Goal: Information Seeking & Learning: Learn about a topic

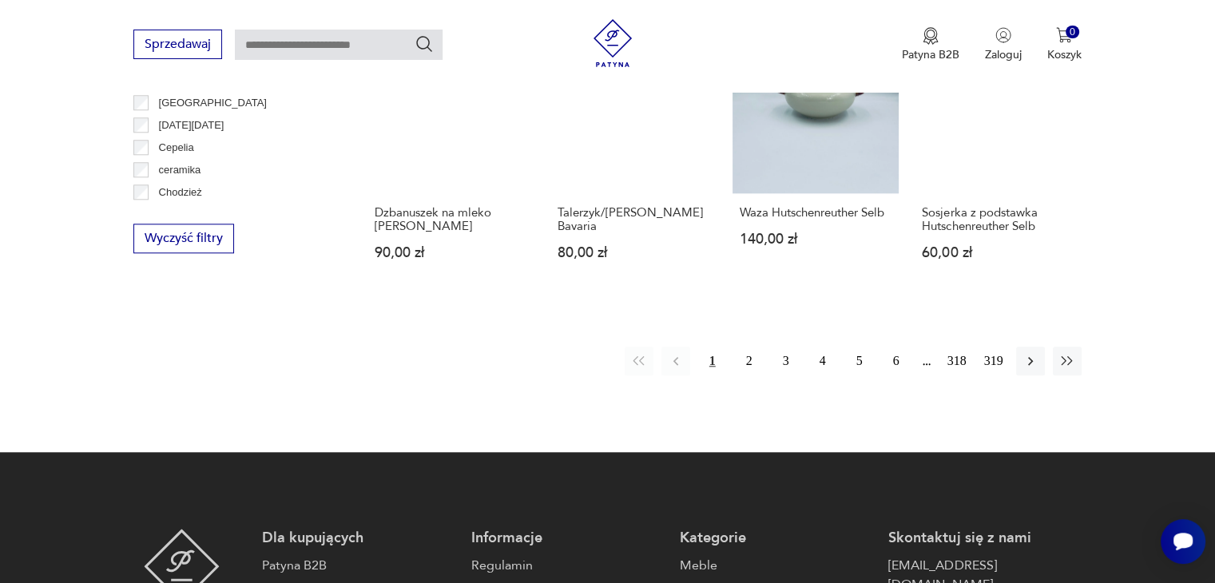
scroll to position [1541, 0]
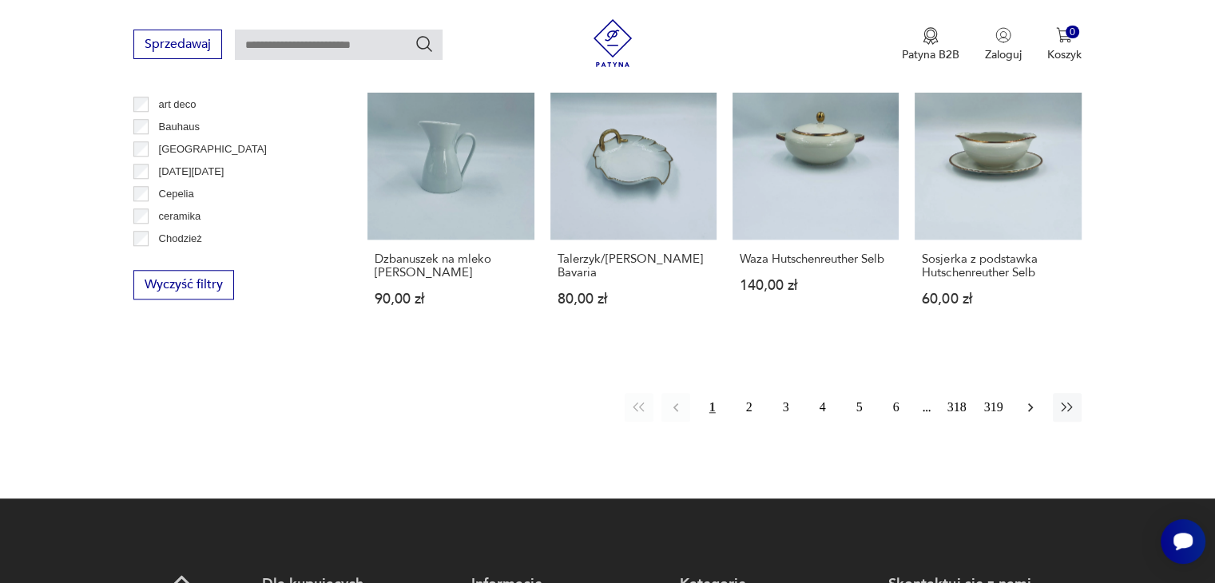
click at [1026, 405] on icon "button" at bounding box center [1031, 407] width 16 height 16
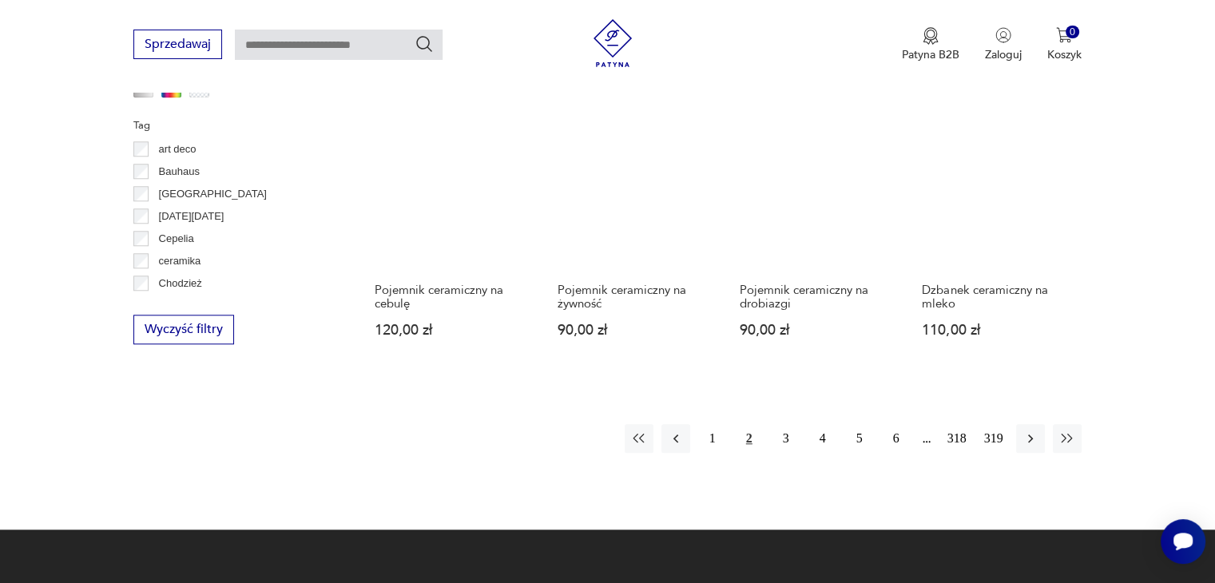
scroll to position [1702, 0]
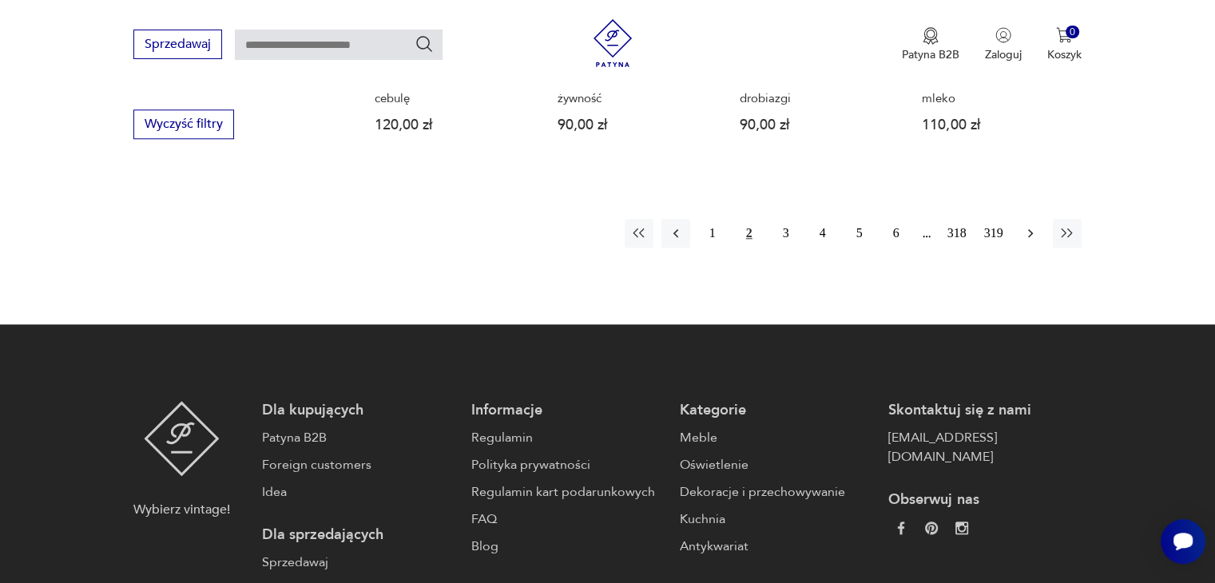
click at [1034, 225] on icon "button" at bounding box center [1031, 233] width 16 height 16
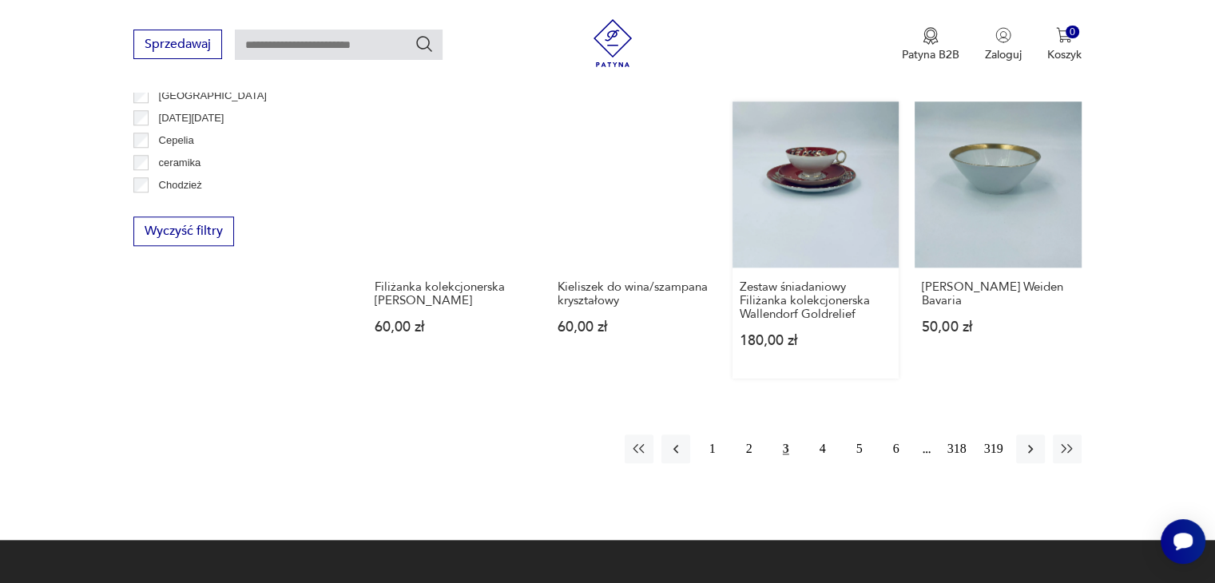
scroll to position [1622, 0]
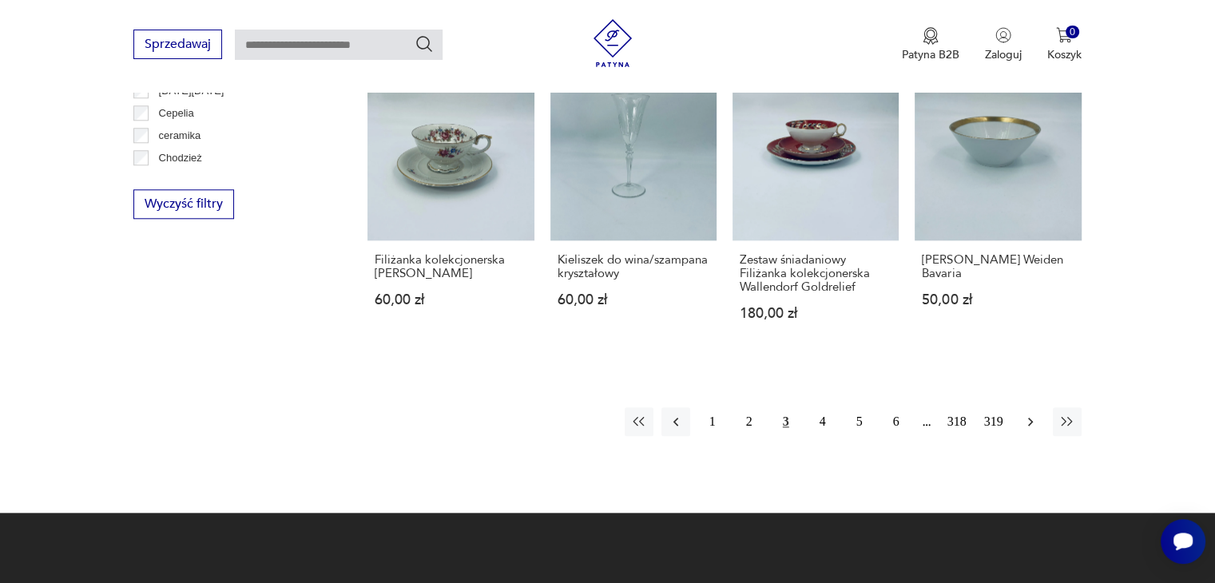
click at [1031, 414] on icon "button" at bounding box center [1031, 422] width 16 height 16
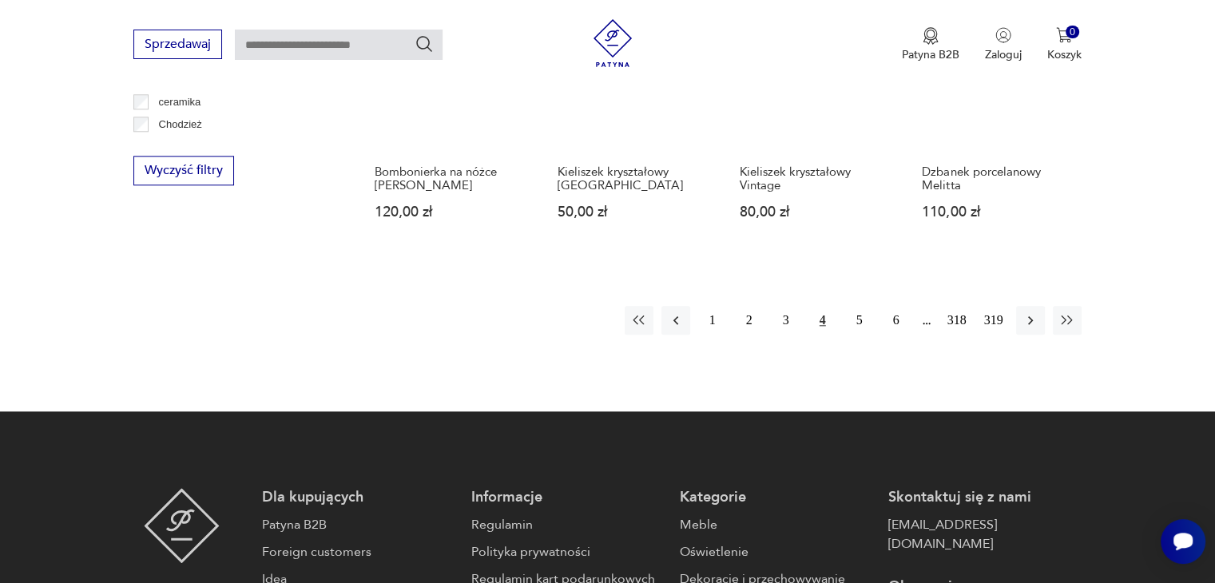
scroll to position [1702, 0]
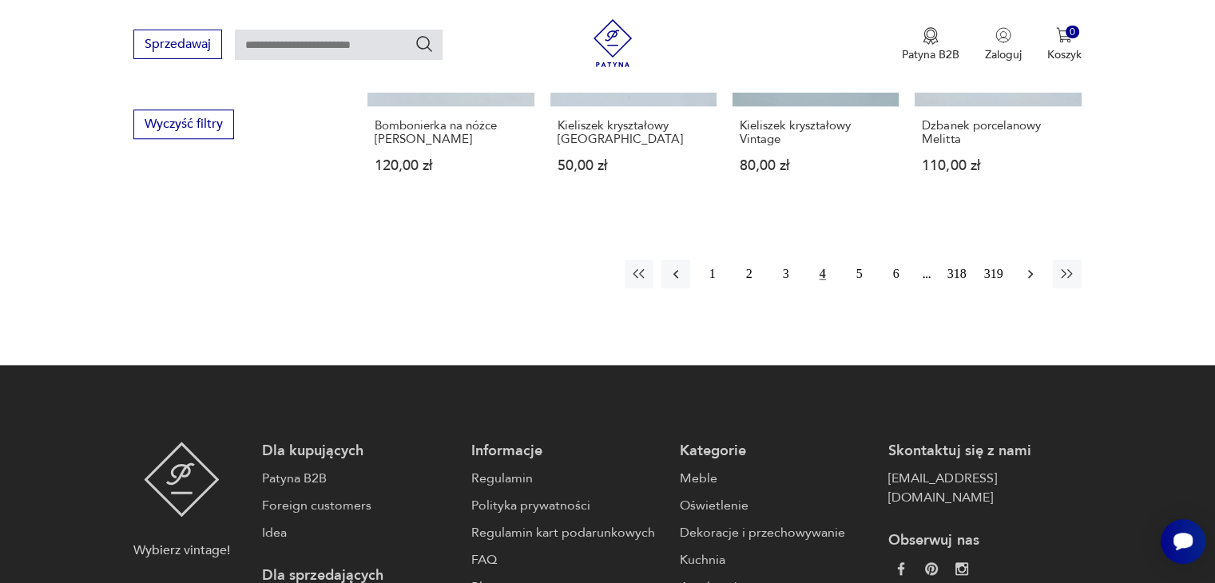
click at [1028, 270] on icon "button" at bounding box center [1030, 274] width 5 height 9
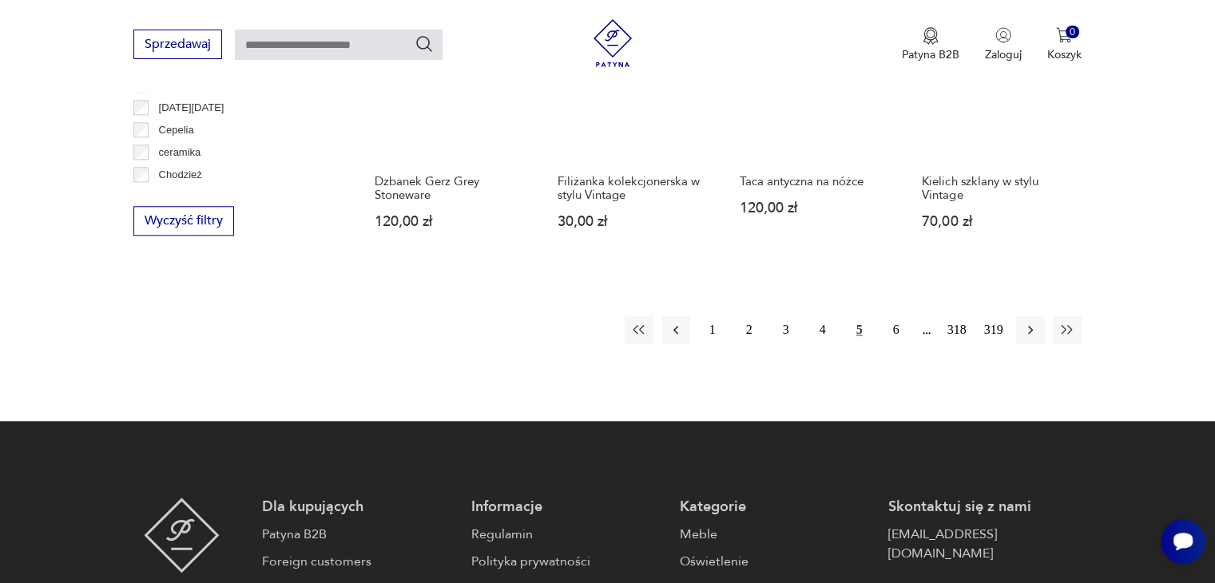
scroll to position [1702, 0]
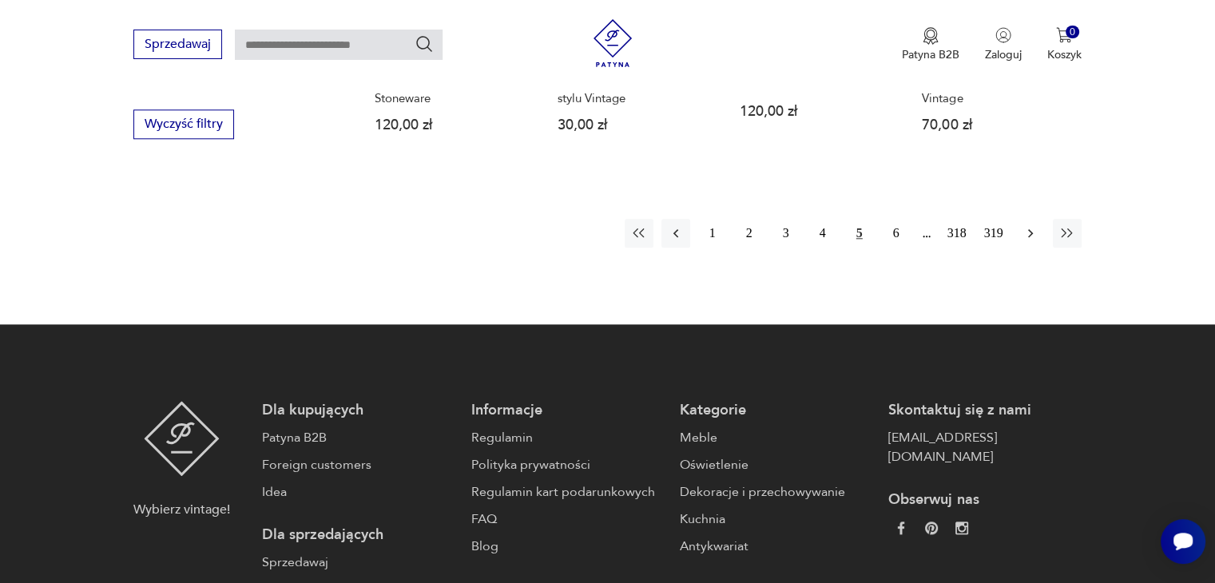
click at [1027, 236] on icon "button" at bounding box center [1031, 233] width 16 height 16
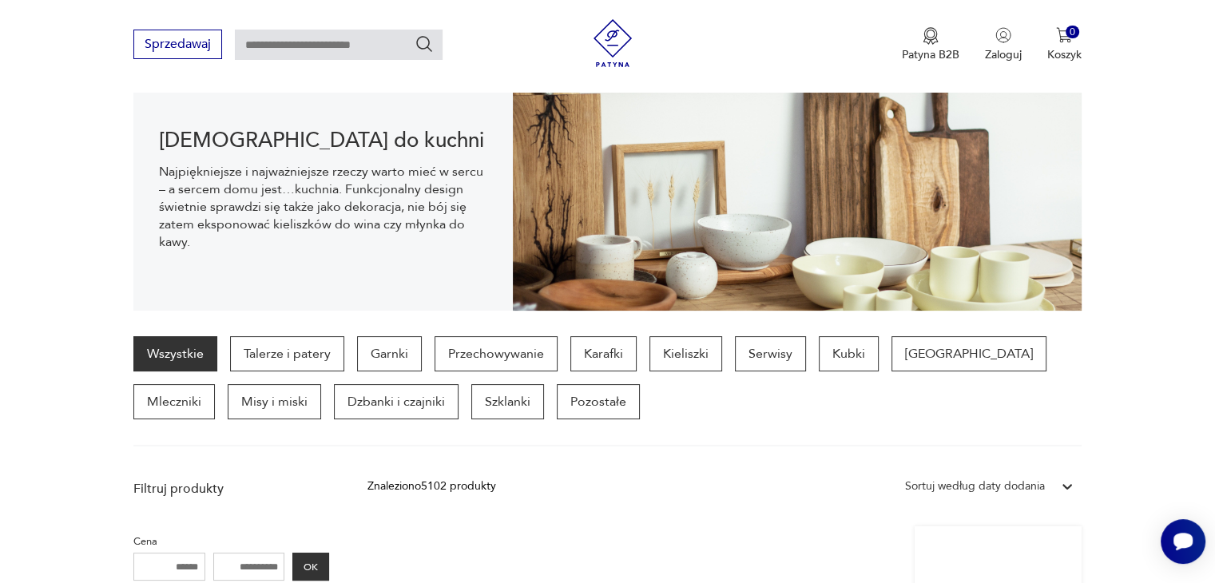
scroll to position [184, 0]
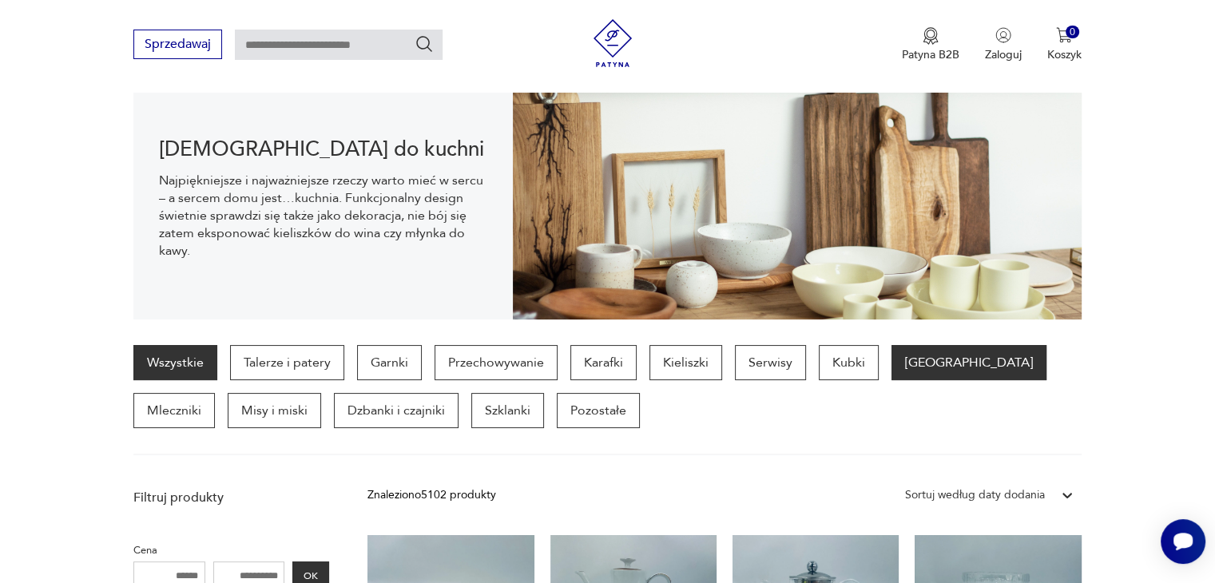
click at [896, 364] on p "[GEOGRAPHIC_DATA]" at bounding box center [969, 362] width 155 height 35
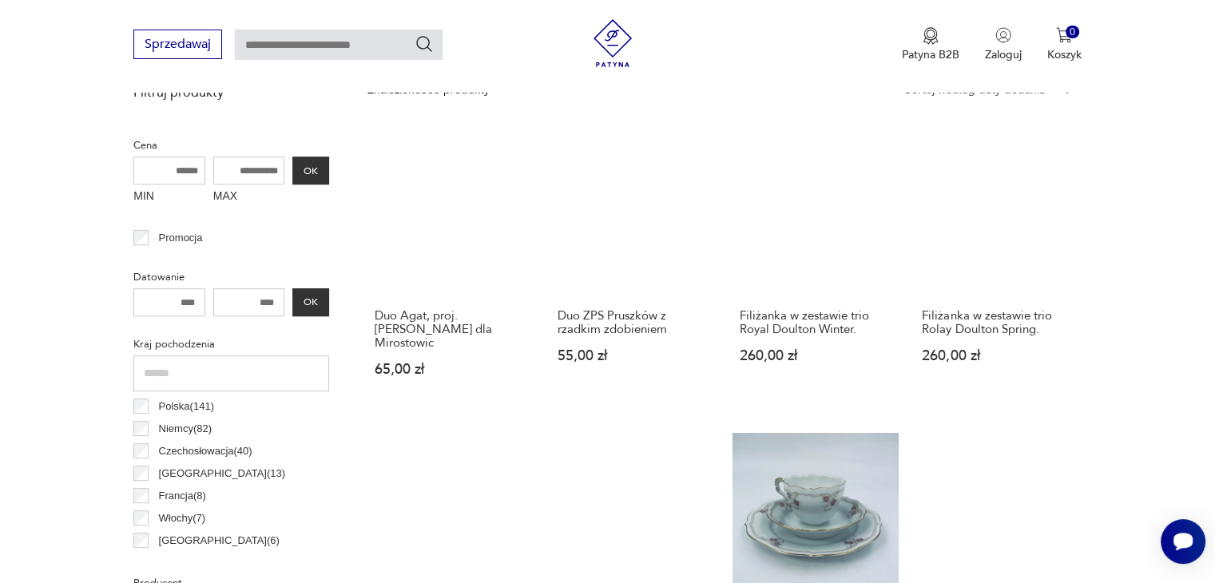
scroll to position [639, 0]
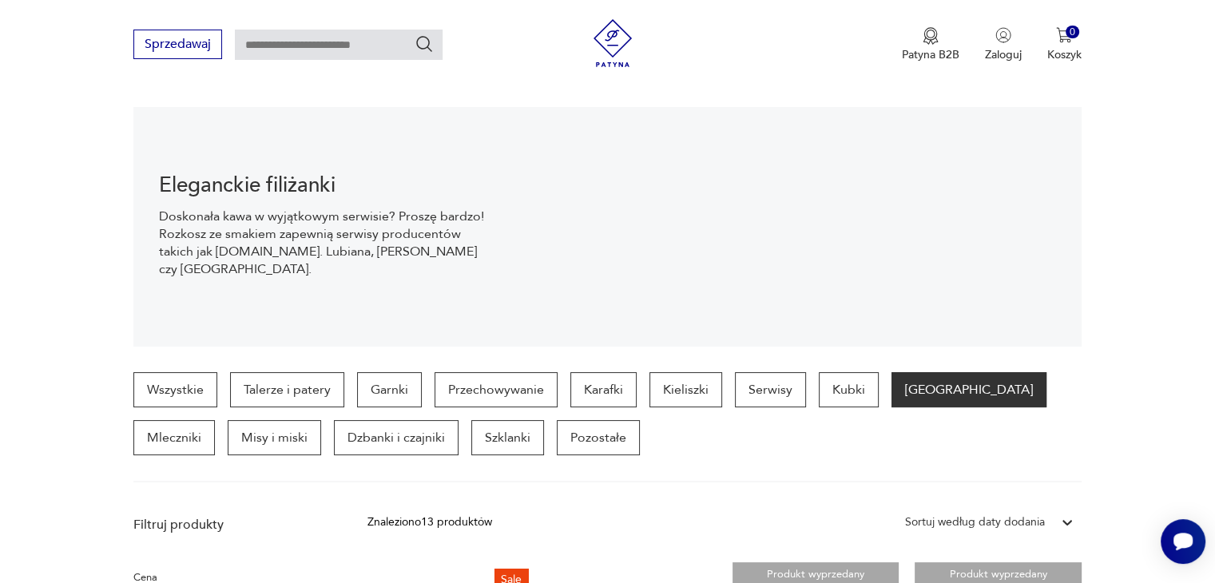
scroll to position [184, 0]
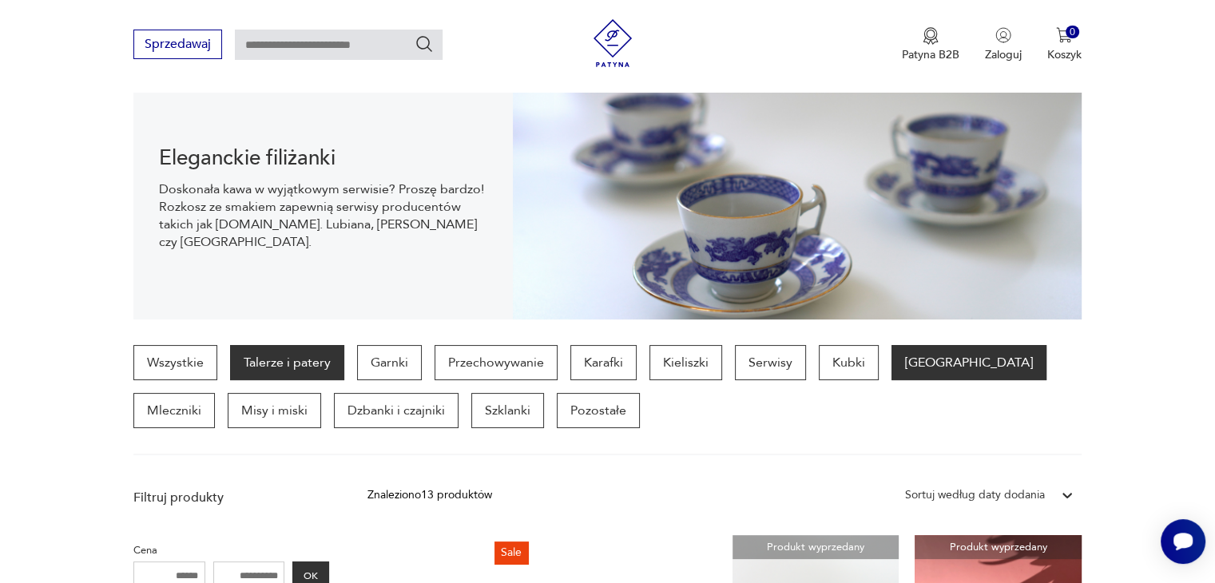
click at [291, 353] on p "Talerze i patery" at bounding box center [287, 362] width 114 height 35
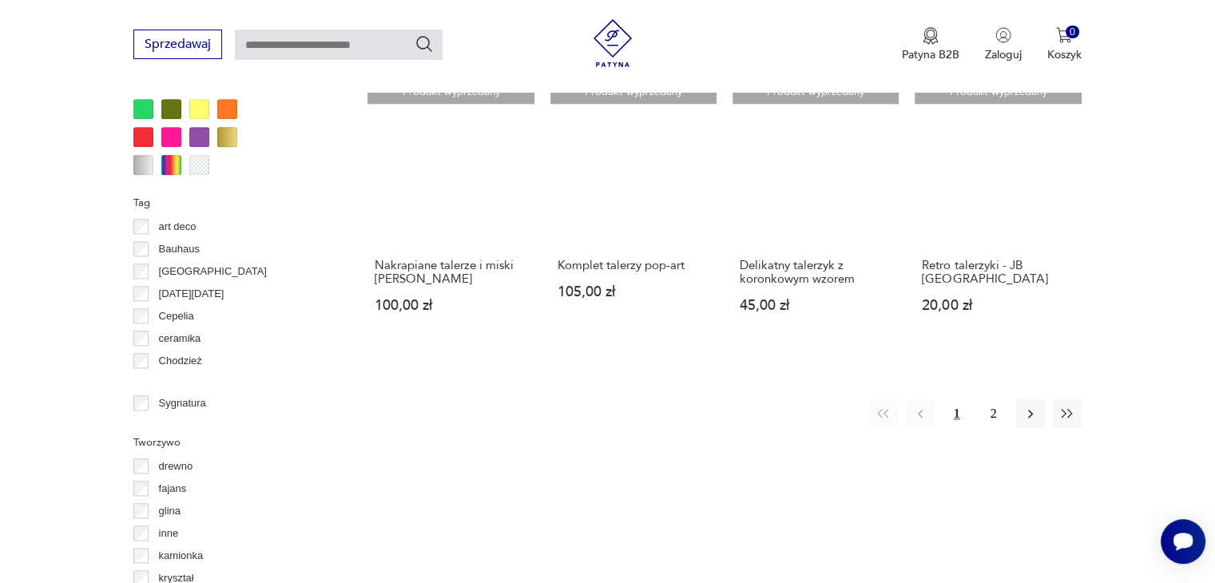
scroll to position [1622, 0]
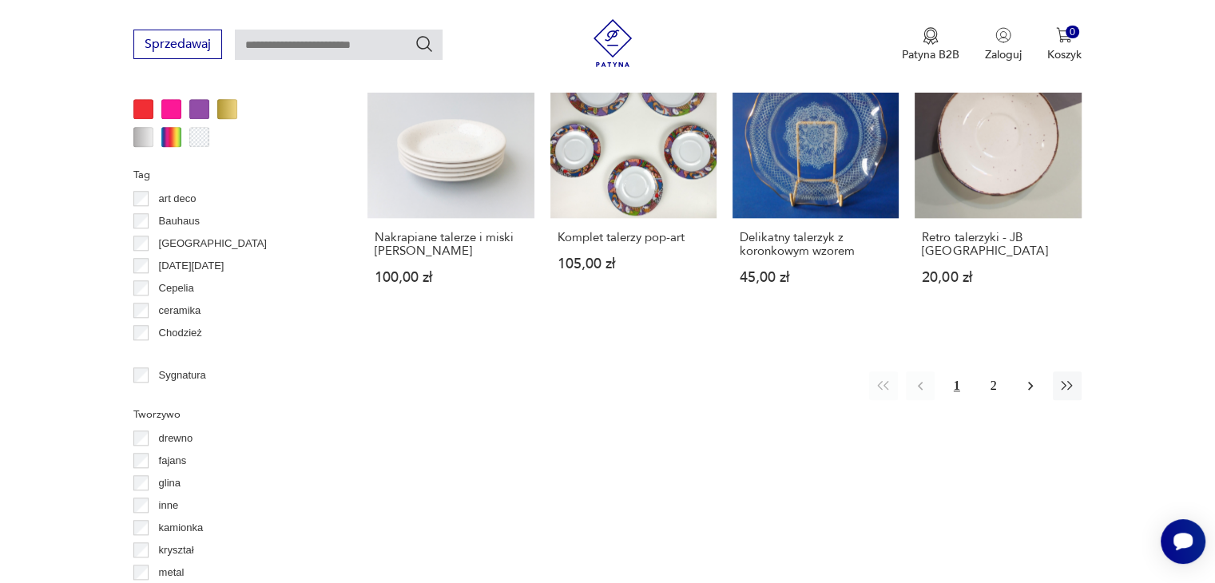
click at [1023, 378] on icon "button" at bounding box center [1031, 386] width 16 height 16
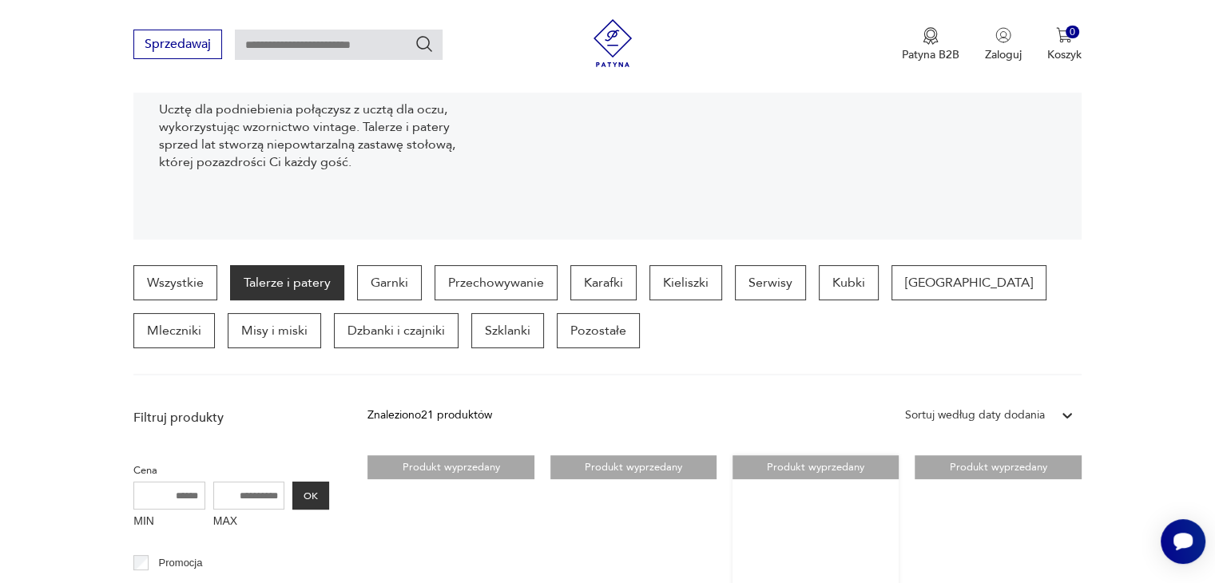
scroll to position [184, 0]
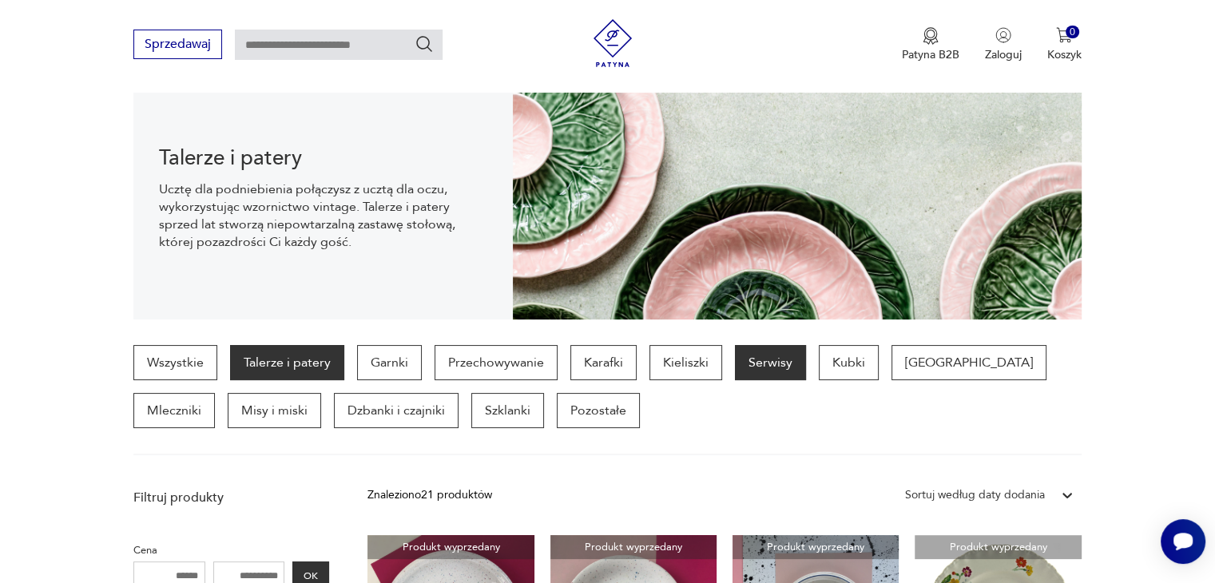
click at [764, 365] on p "Serwisy" at bounding box center [770, 362] width 71 height 35
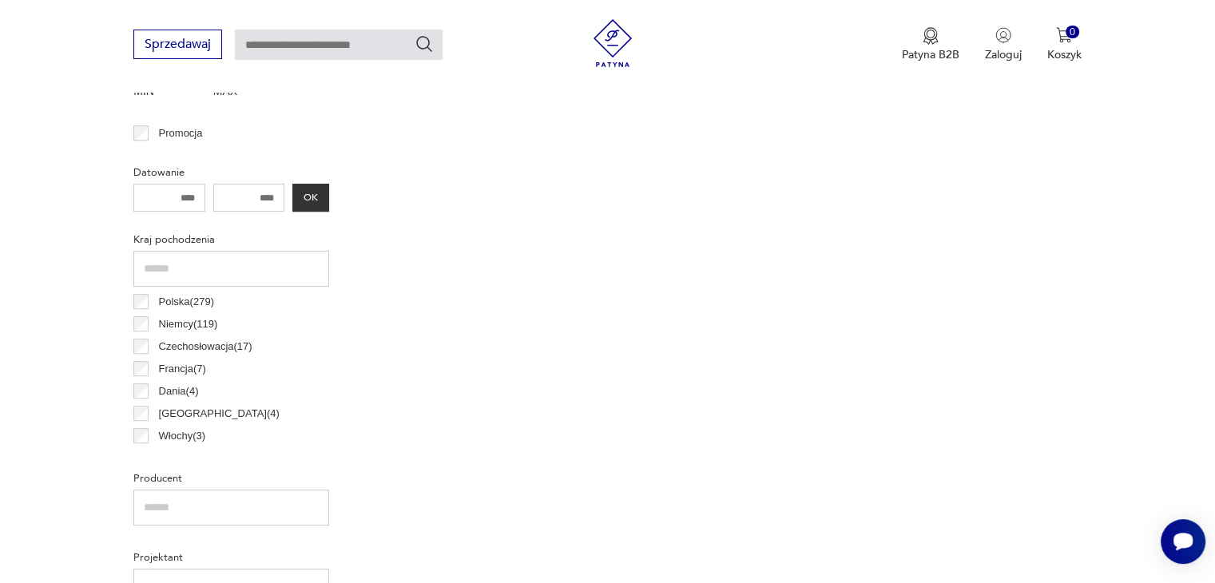
scroll to position [743, 0]
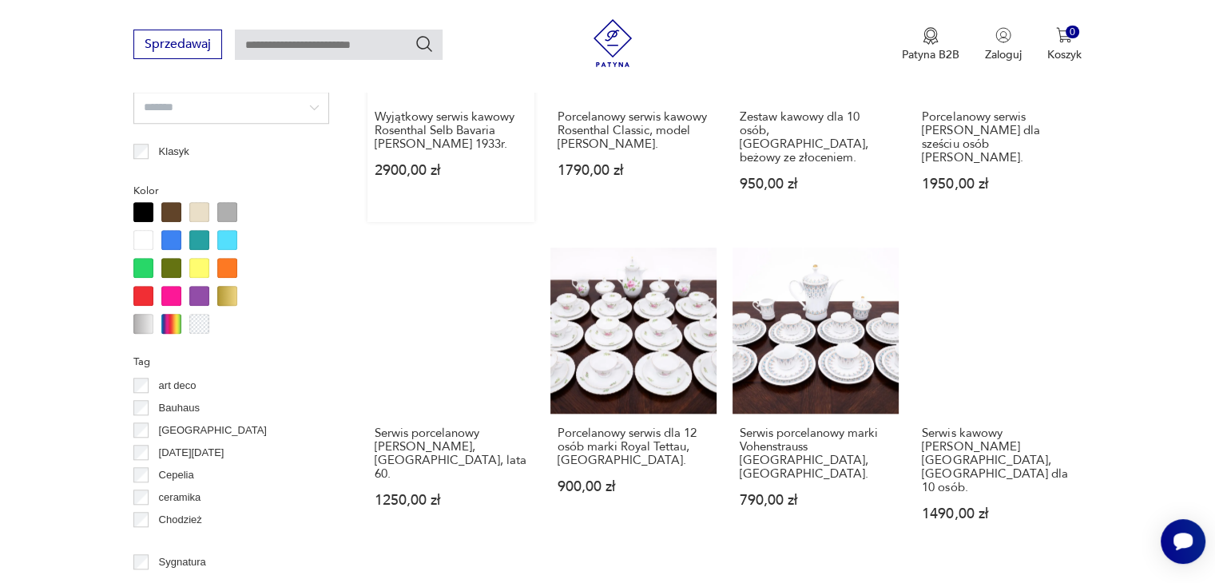
scroll to position [1462, 0]
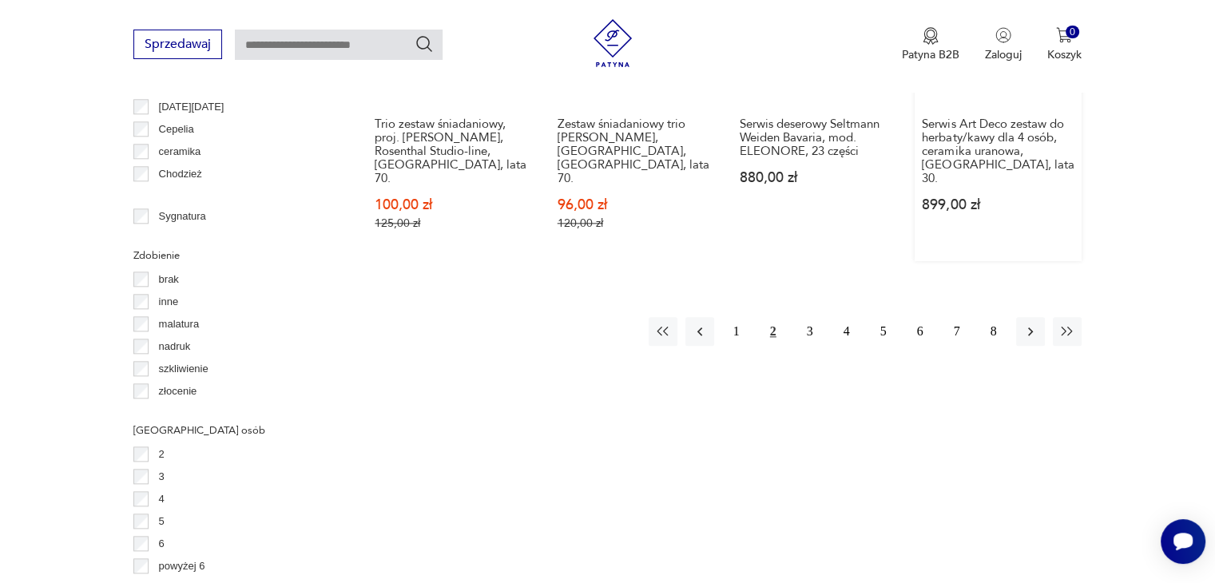
scroll to position [1782, 0]
click at [1029, 323] on icon "button" at bounding box center [1031, 331] width 16 height 16
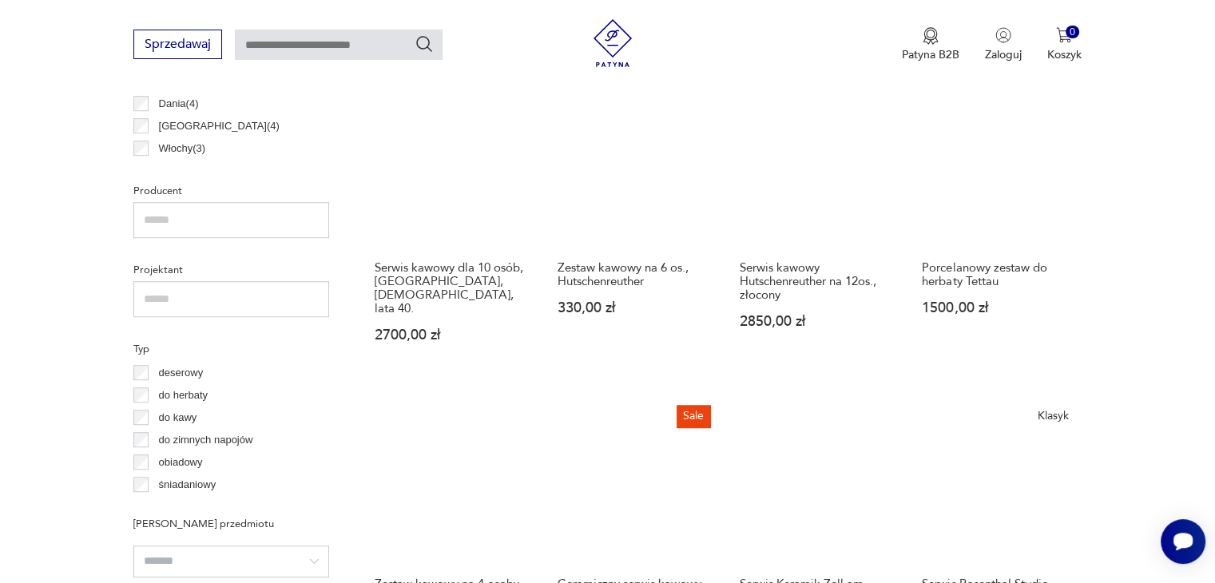
scroll to position [823, 0]
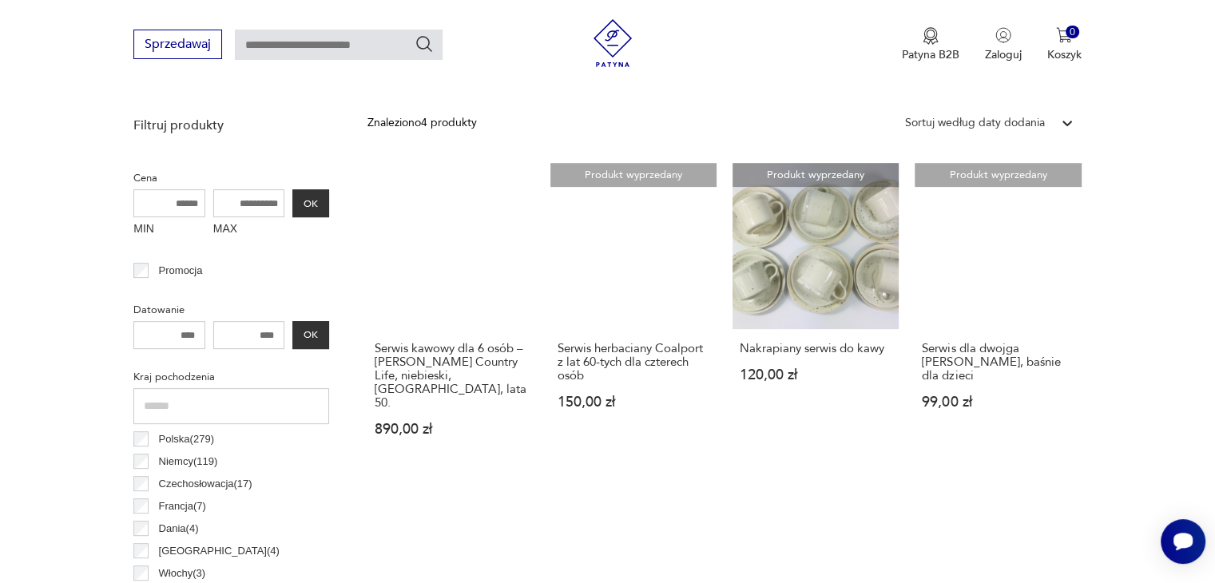
scroll to position [583, 0]
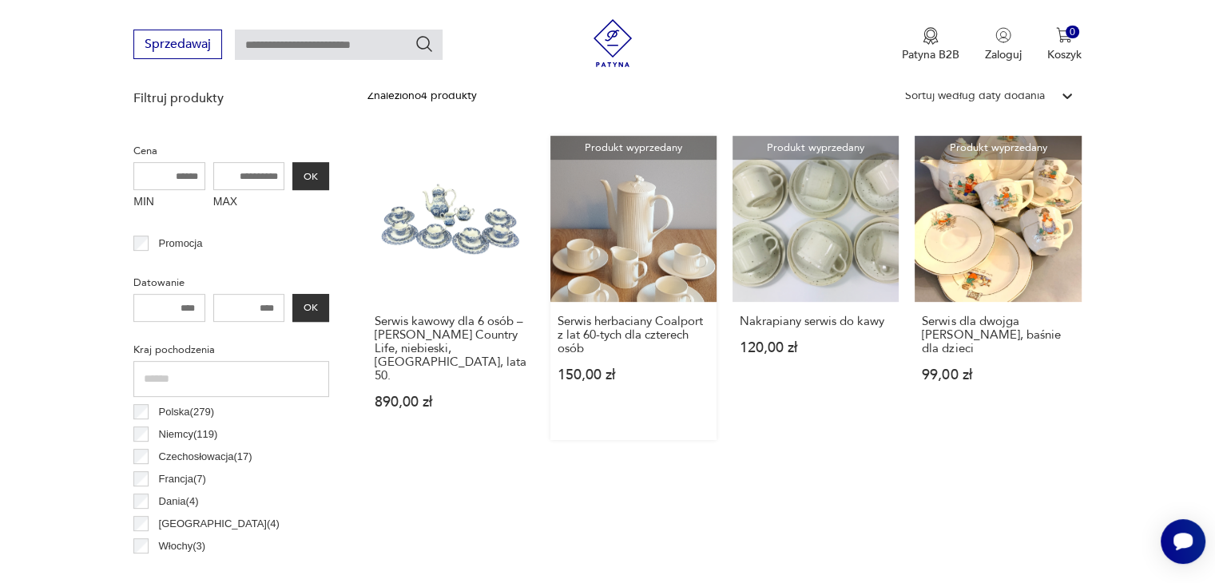
click at [622, 236] on link "Produkt wyprzedany Serwis herbaciany Coalport z lat 60-tych dla czterech osób 1…" at bounding box center [633, 288] width 166 height 304
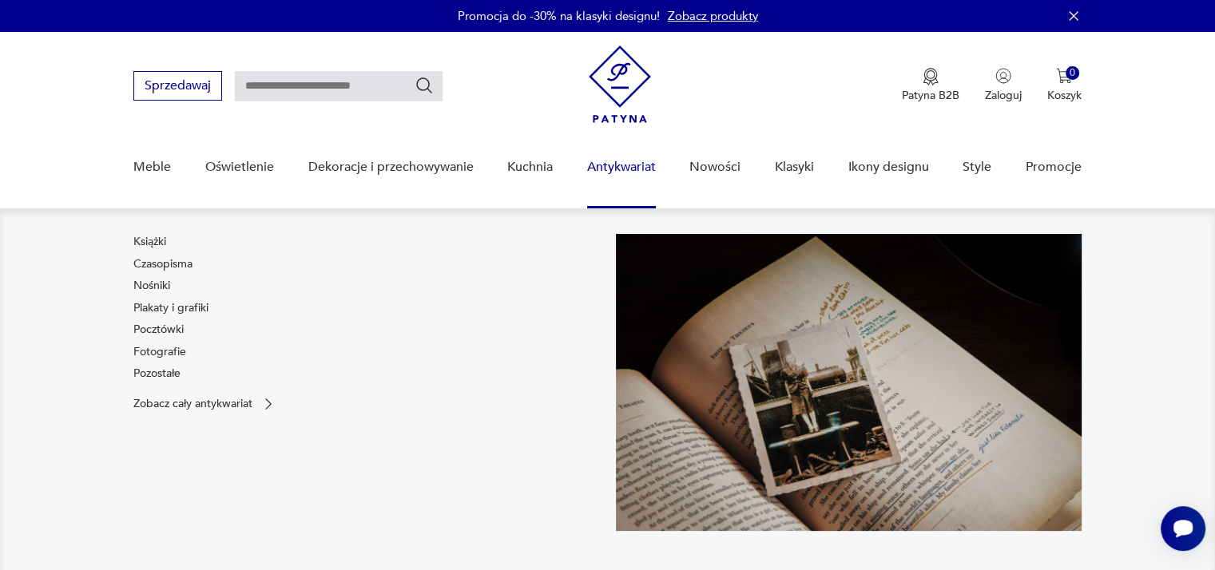
click at [610, 165] on link "Antykwariat" at bounding box center [621, 168] width 69 height 62
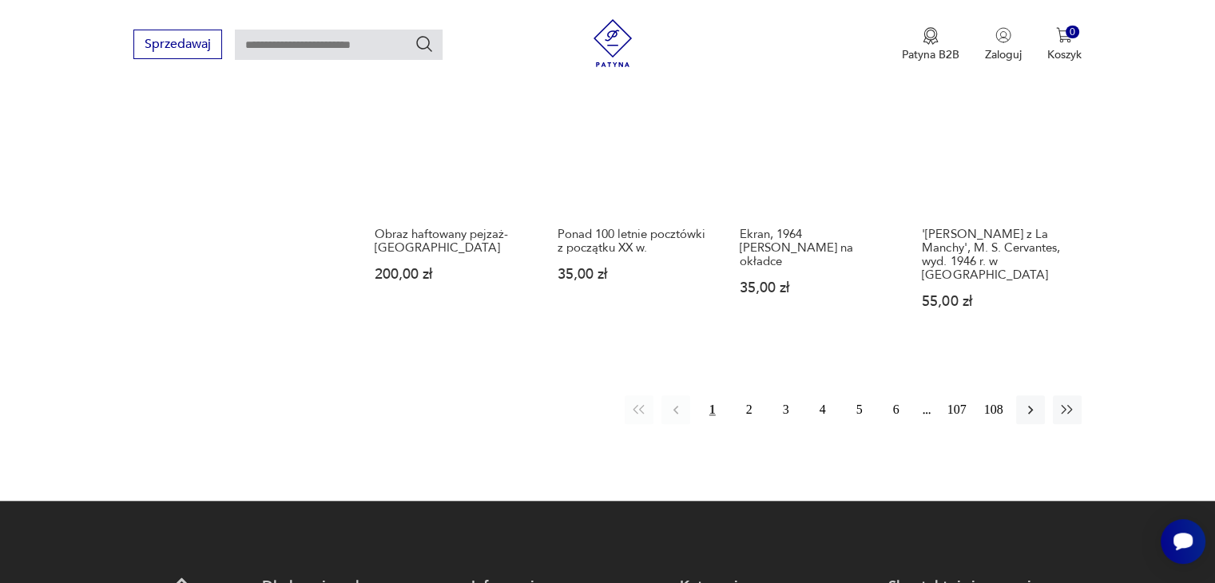
scroll to position [1629, 0]
